Goal: Transaction & Acquisition: Purchase product/service

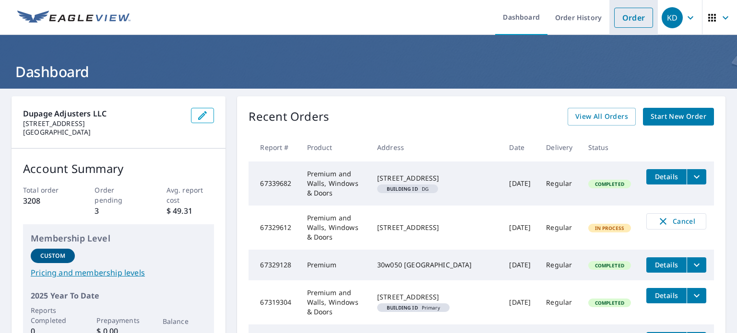
click at [618, 20] on link "Order" at bounding box center [633, 18] width 39 height 20
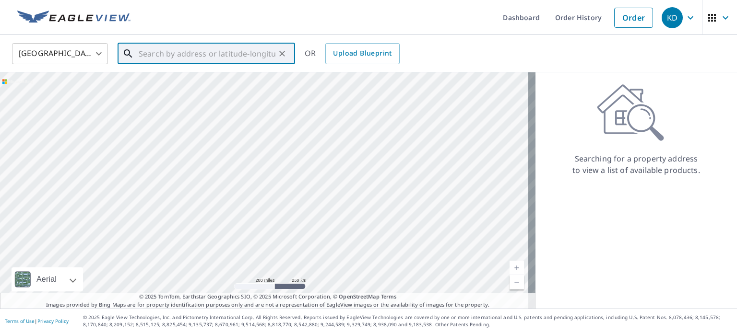
click at [175, 47] on input "text" at bounding box center [207, 53] width 137 height 27
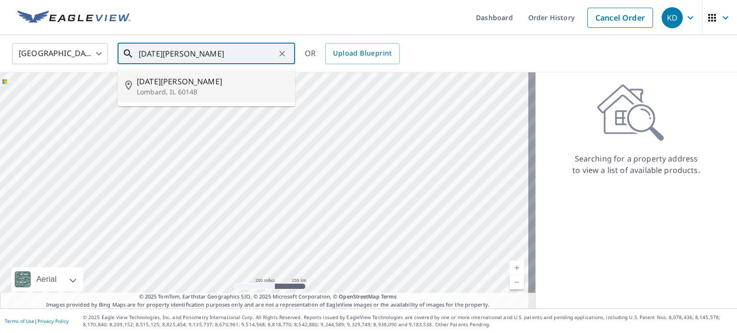
click at [235, 101] on li "[DATE][PERSON_NAME], IL 60148" at bounding box center [206, 86] width 177 height 33
type input "[DATE][PERSON_NAME], IL 60148"
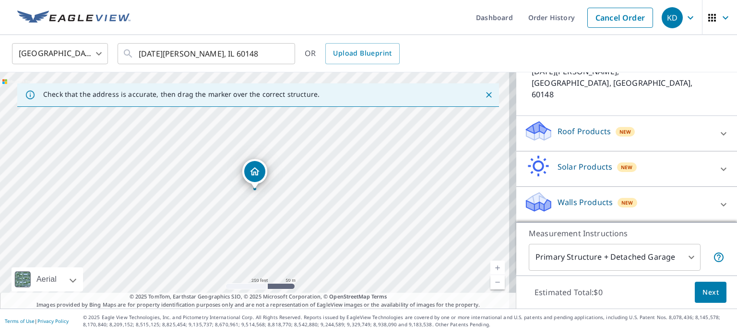
scroll to position [55, 0]
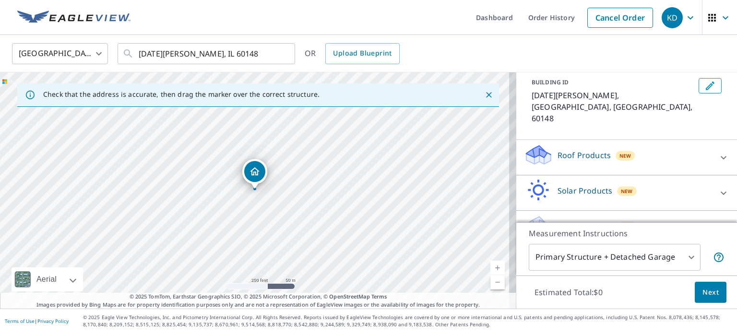
click at [657, 144] on div "Roof Products New" at bounding box center [618, 157] width 188 height 27
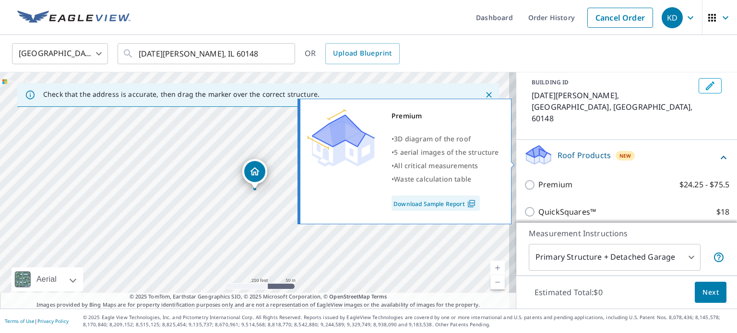
click at [555, 179] on p "Premium" at bounding box center [555, 185] width 34 height 12
click at [538, 179] on input "Premium $24.25 - $75.5" at bounding box center [531, 185] width 14 height 12
checkbox input "true"
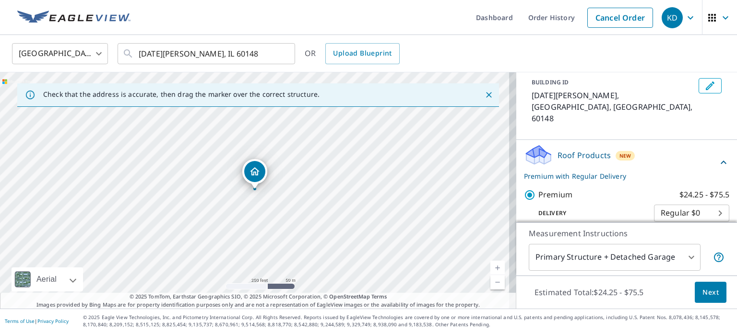
click at [610, 144] on div "Roof Products New Premium with Regular Delivery" at bounding box center [621, 162] width 194 height 37
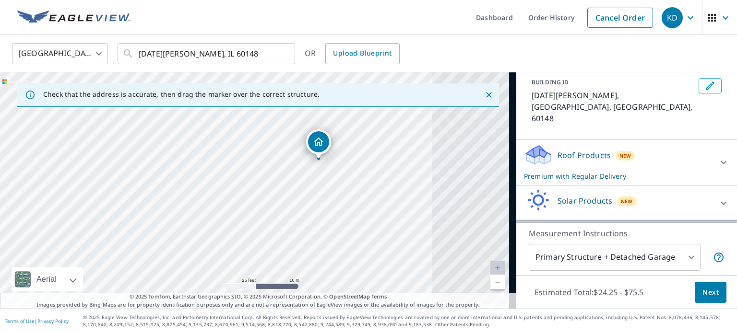
drag, startPoint x: 400, startPoint y: 206, endPoint x: 275, endPoint y: 207, distance: 125.2
click at [275, 207] on div "[DATE][PERSON_NAME], IL 60148" at bounding box center [258, 190] width 516 height 236
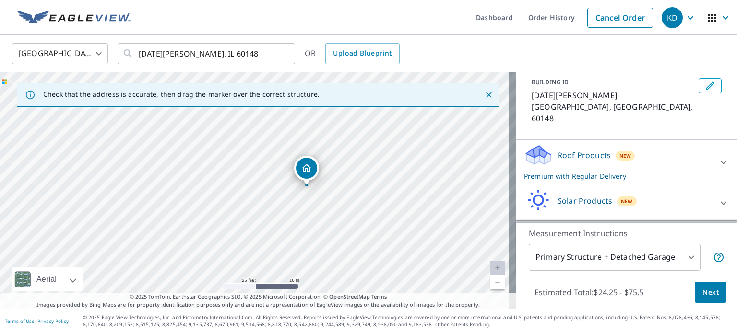
drag, startPoint x: 341, startPoint y: 166, endPoint x: 329, endPoint y: 190, distance: 27.2
click at [329, 190] on div "[DATE][PERSON_NAME], IL 60148" at bounding box center [258, 190] width 516 height 236
click at [484, 95] on icon "Close" at bounding box center [489, 95] width 10 height 10
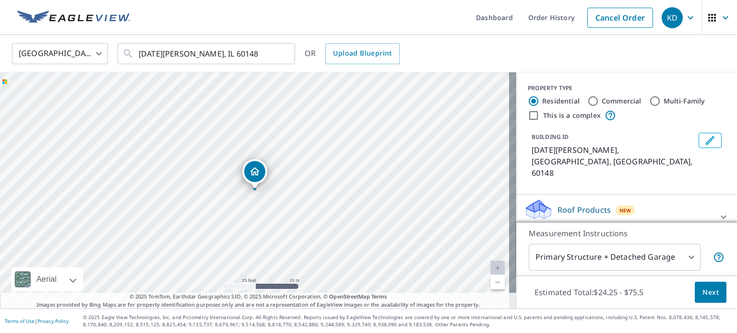
scroll to position [65, 0]
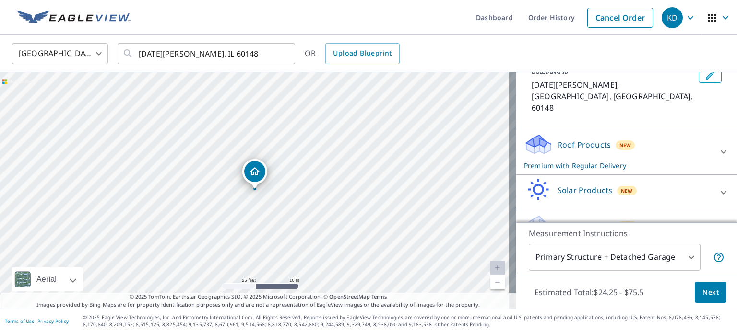
click at [693, 133] on div "Roof Products New Premium with Regular Delivery" at bounding box center [618, 151] width 188 height 37
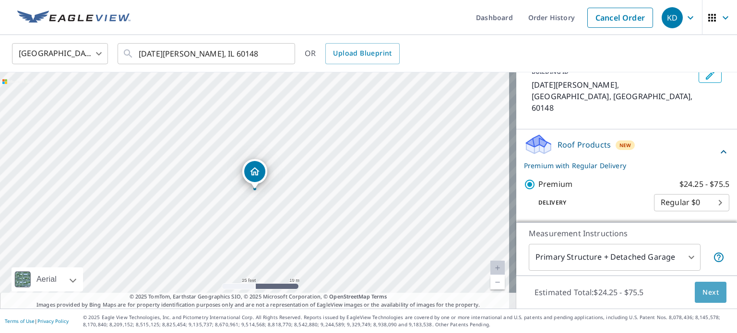
click at [705, 301] on button "Next" at bounding box center [711, 293] width 32 height 22
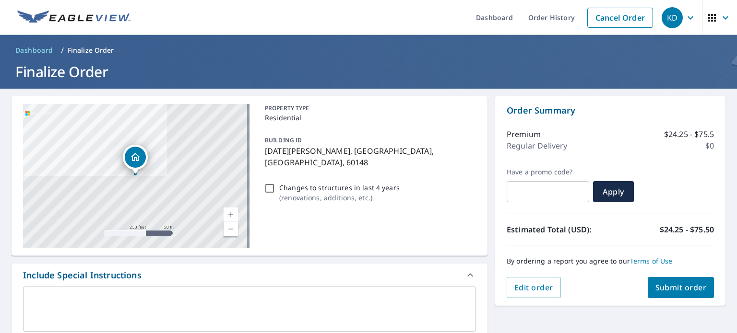
scroll to position [0, 0]
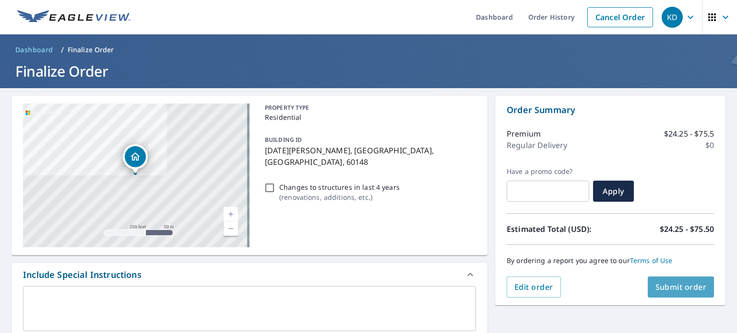
click at [686, 281] on button "Submit order" at bounding box center [681, 287] width 67 height 21
checkbox input "true"
